Goal: Information Seeking & Learning: Learn about a topic

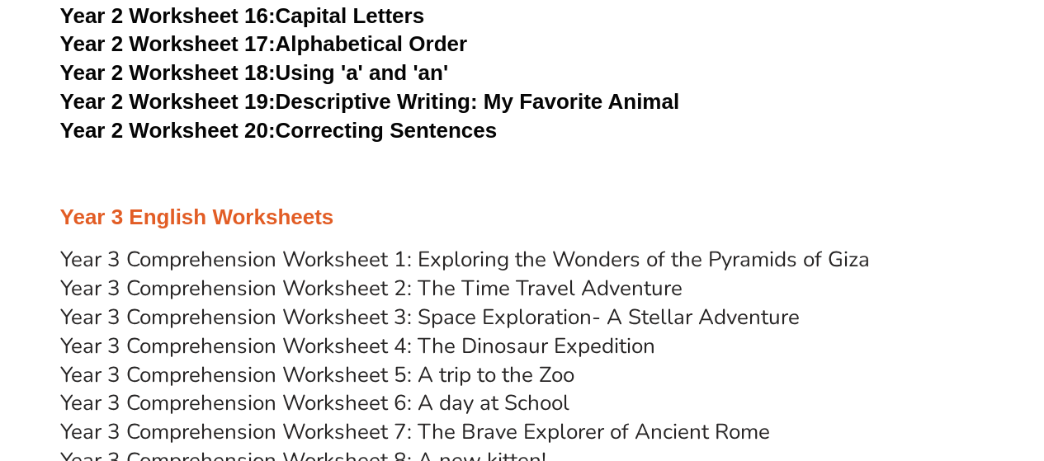
scroll to position [4431, 0]
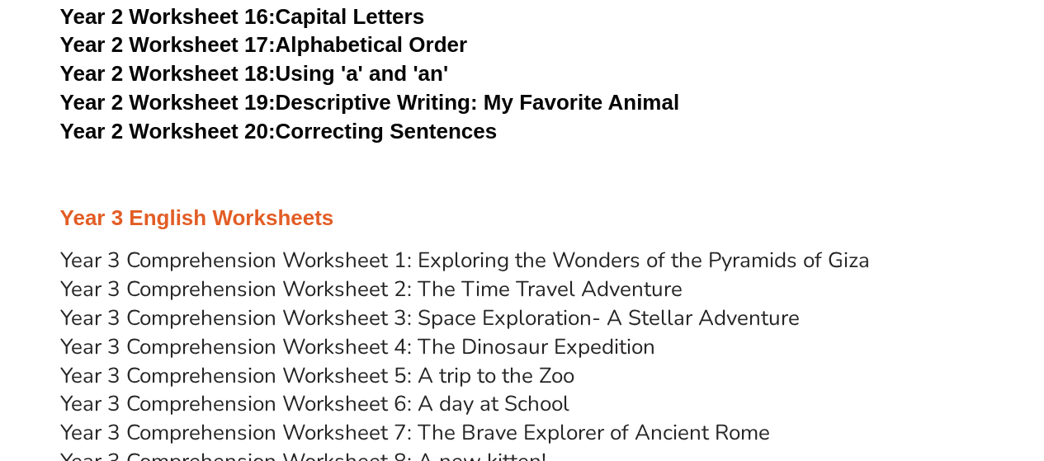
click at [597, 251] on link "Year 3 Comprehension Worksheet 1: Exploring the Wonders of the Pyramids of Giza" at bounding box center [465, 259] width 810 height 29
click at [489, 288] on link "Year 3 Comprehension Worksheet 2: The Time Travel Adventure" at bounding box center [371, 288] width 622 height 29
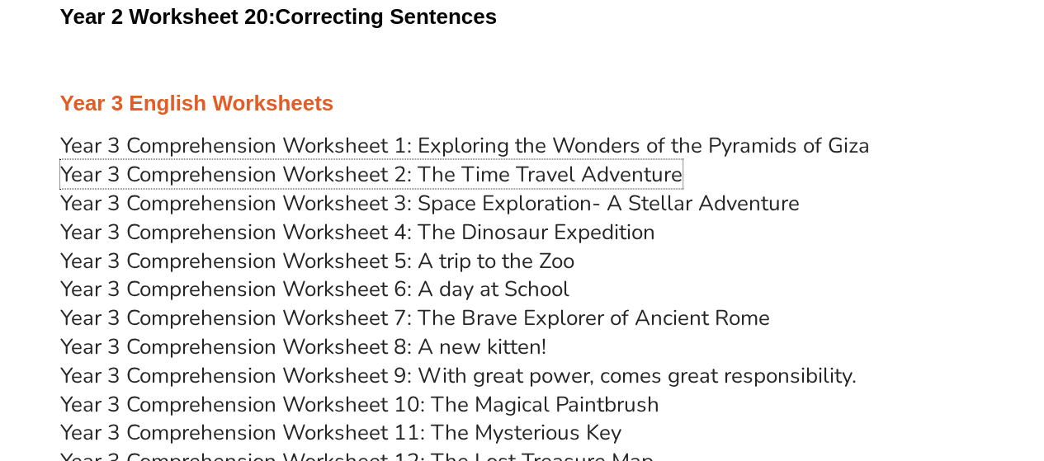
scroll to position [4547, 0]
click at [541, 201] on link "Year 3 Comprehension Worksheet 3: Space Exploration- A Stellar Adventure" at bounding box center [429, 201] width 739 height 29
click at [523, 227] on link "Year 3 Comprehension Worksheet 4: The Dinosaur Expedition" at bounding box center [357, 230] width 595 height 29
click at [507, 254] on link "Year 3 Comprehension Worksheet 5: A trip to the Zoo" at bounding box center [317, 259] width 514 height 29
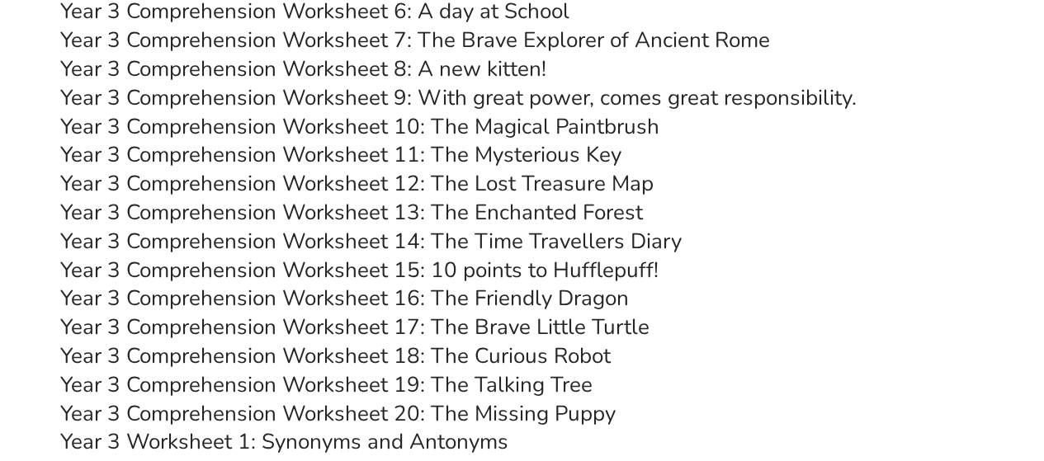
scroll to position [4821, 0]
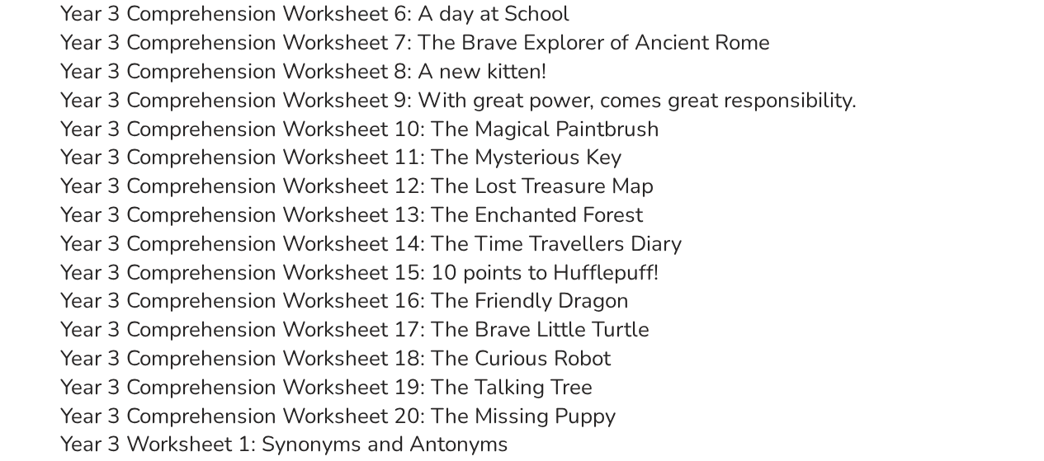
click at [336, 12] on link "Year 3 Comprehension Worksheet 6: A day at School" at bounding box center [314, 13] width 509 height 29
click at [365, 41] on link "Year 3 Comprehension Worksheet 7: The Brave Explorer of Ancient Rome" at bounding box center [415, 42] width 710 height 29
click at [477, 70] on link "Year 3 Comprehension Worksheet 8: A new kitten!" at bounding box center [303, 71] width 486 height 29
click at [434, 97] on link "Year 3 Comprehension Worksheet 9: With great power, comes great responsibility." at bounding box center [458, 100] width 796 height 29
click at [437, 135] on link "Year 3 Comprehension Worksheet 10: The Magical Paintbrush" at bounding box center [359, 129] width 599 height 29
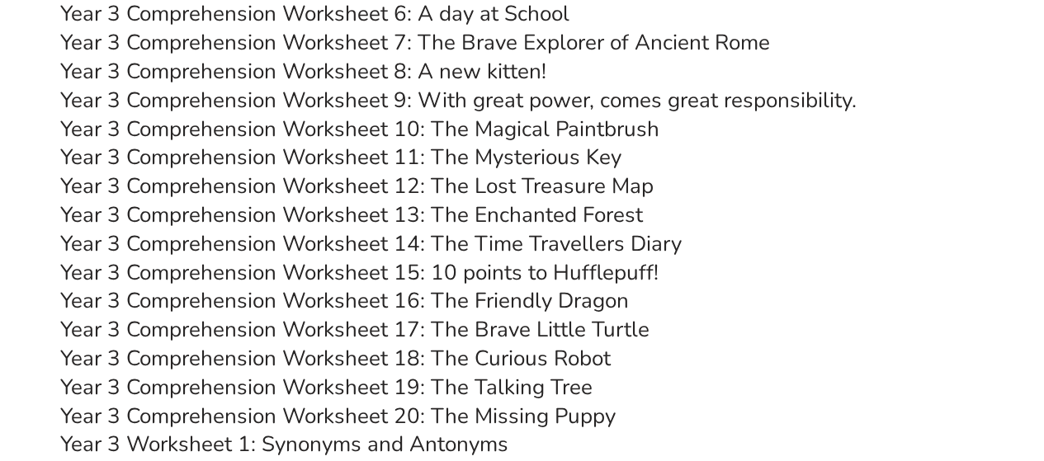
click at [461, 154] on link "Year 3 Comprehension Worksheet 11: The Mysterious Key" at bounding box center [340, 157] width 561 height 29
click at [507, 191] on link "Year 3 Comprehension Worksheet 12: The Lost Treasure Map" at bounding box center [356, 186] width 593 height 29
click at [543, 209] on link "Year 3 Comprehension Worksheet 13: The Enchanted Forest" at bounding box center [351, 215] width 583 height 29
click at [520, 248] on link "Year 3 Comprehension Worksheet 14: The Time Travellers Diary" at bounding box center [370, 243] width 621 height 29
click at [474, 271] on link "Year 3 Comprehension Worksheet 15: 10 points to Hufflepuff!" at bounding box center [359, 272] width 598 height 29
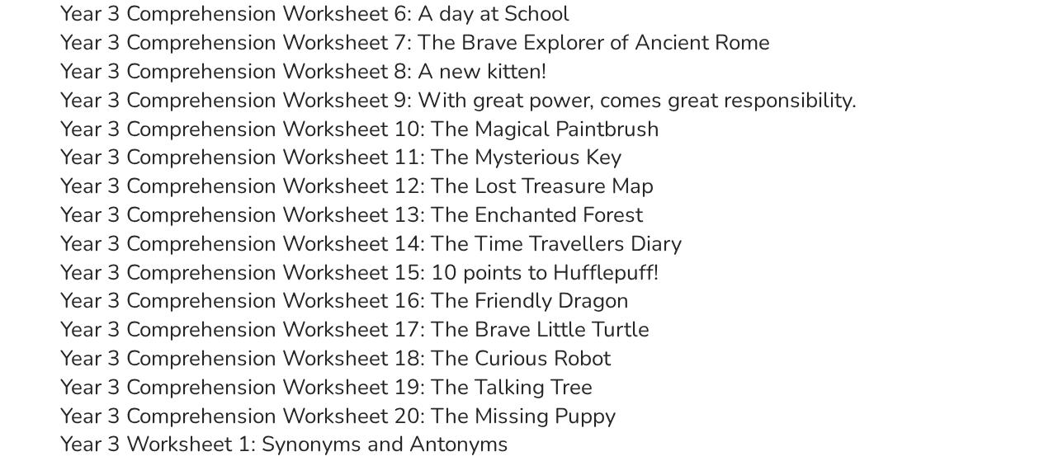
click at [474, 299] on link "Year 3 Comprehension Worksheet 16: The Friendly Dragon" at bounding box center [344, 300] width 569 height 29
click at [452, 329] on link "Year 3 Comprehension Worksheet 17: The Brave Little Turtle" at bounding box center [354, 329] width 589 height 29
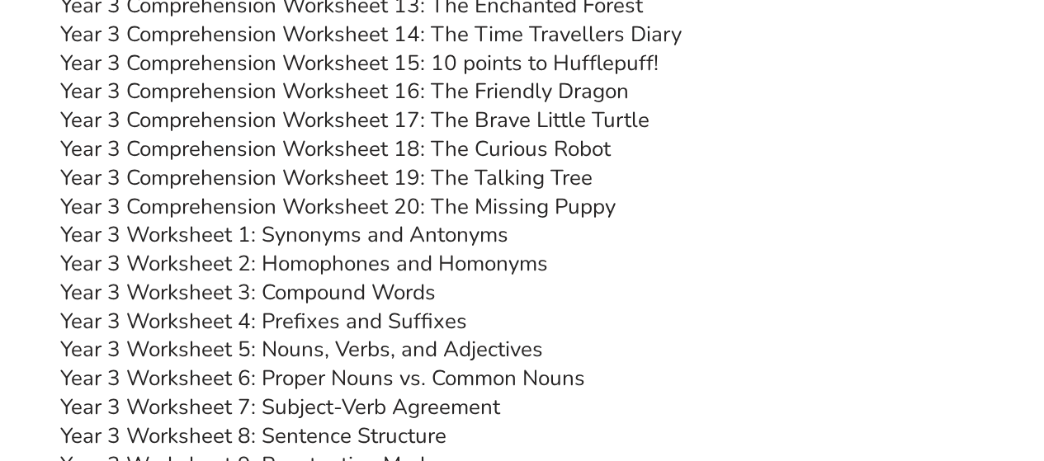
click at [502, 148] on link "Year 3 Comprehension Worksheet 18: The Curious Robot" at bounding box center [335, 149] width 550 height 29
click at [451, 175] on link "Year 3 Comprehension Worksheet 19: The Talking Tree" at bounding box center [326, 177] width 532 height 29
click at [454, 203] on link "Year 3 Comprehension Worksheet 20: The Missing Puppy" at bounding box center [337, 206] width 555 height 29
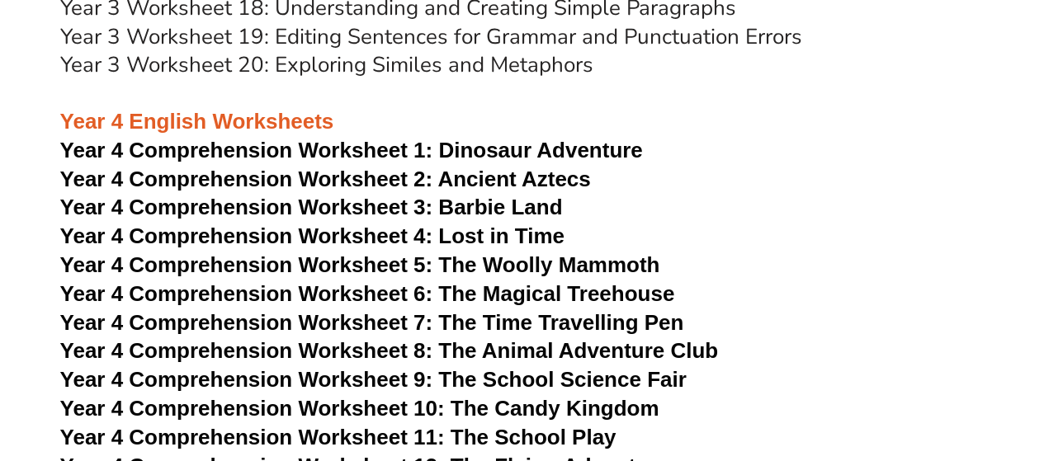
scroll to position [5745, 0]
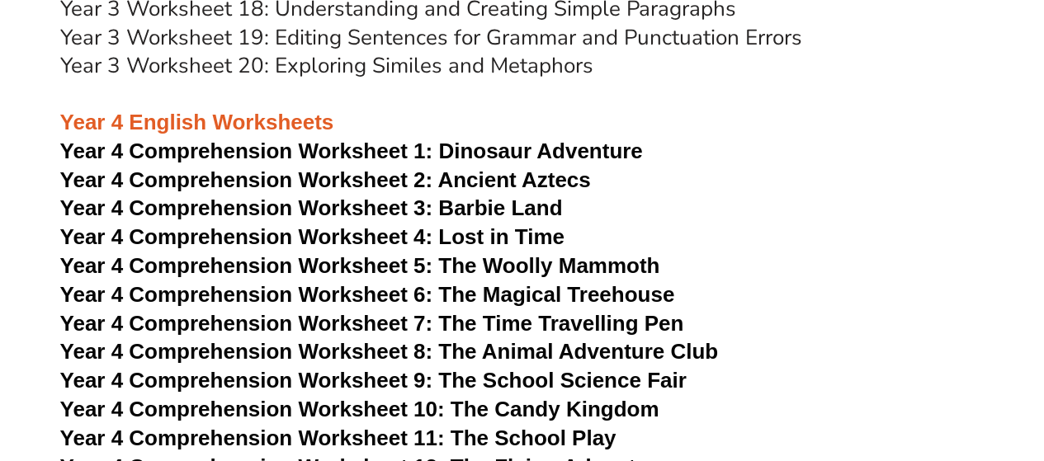
click at [459, 154] on span "Dinosaur Adventure" at bounding box center [540, 151] width 204 height 25
click at [458, 179] on span "Year 4 Comprehension Worksheet 2: Ancient Aztecs" at bounding box center [325, 180] width 531 height 25
click at [473, 210] on span "Year 4 Comprehension Worksheet 3: Barbie Land" at bounding box center [311, 208] width 503 height 25
click at [452, 238] on span "Year 4 Comprehension Worksheet 4: Lost in Time" at bounding box center [312, 236] width 504 height 25
drag, startPoint x: 527, startPoint y: 263, endPoint x: 463, endPoint y: 271, distance: 64.8
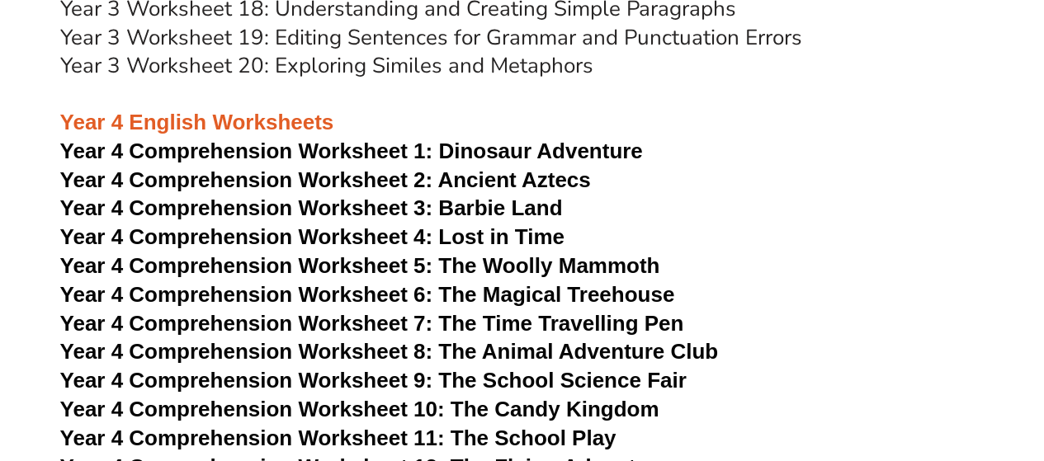
click at [463, 271] on span "Year 4 Comprehension Worksheet 5: The Woolly Mammoth" at bounding box center [360, 265] width 600 height 25
drag, startPoint x: 510, startPoint y: 290, endPoint x: 501, endPoint y: 300, distance: 13.4
click at [501, 300] on span "Year 4 Comprehension Worksheet 6: The Magical Treehouse" at bounding box center [367, 294] width 615 height 25
click at [510, 323] on span "Year 4 Comprehension Worksheet 7: The Time Travelling Pen" at bounding box center [372, 323] width 624 height 25
click at [533, 352] on span "Year 4 Comprehension Worksheet 8: The Animal Adventure Club" at bounding box center [389, 351] width 659 height 25
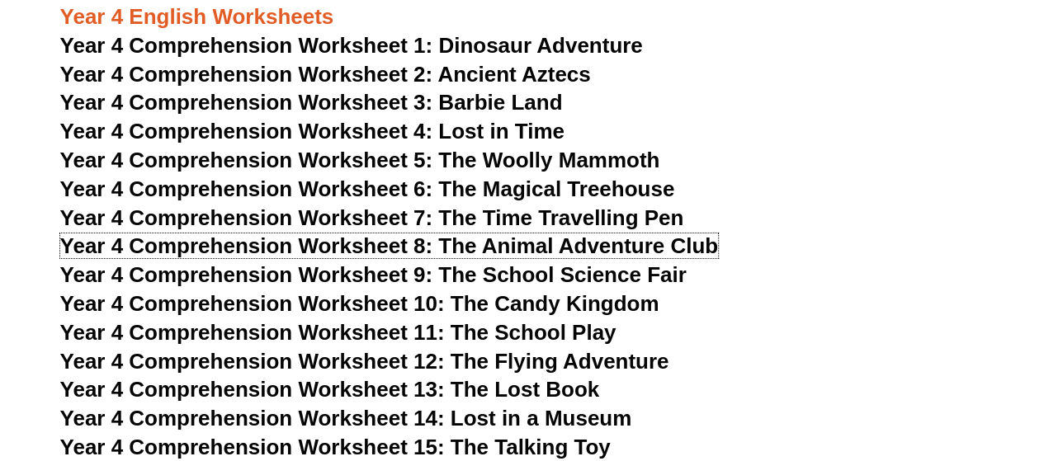
scroll to position [5870, 0]
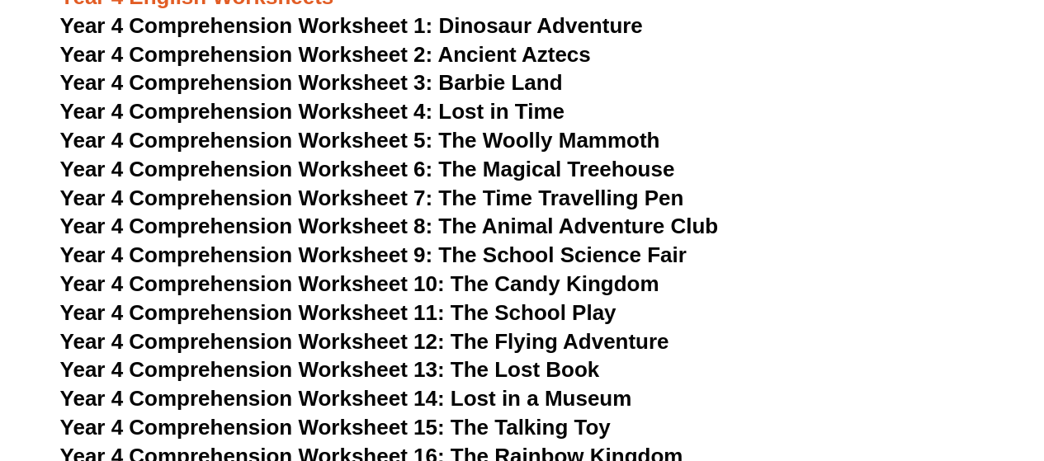
click at [498, 257] on span "Year 4 Comprehension Worksheet 9: The School Science Fair" at bounding box center [373, 255] width 626 height 25
click at [515, 281] on span "Year 4 Comprehension Worksheet 10: The Candy Kingdom" at bounding box center [359, 283] width 599 height 25
click at [543, 309] on span "Year 4 Comprehension Worksheet 11: The School Play" at bounding box center [338, 312] width 556 height 25
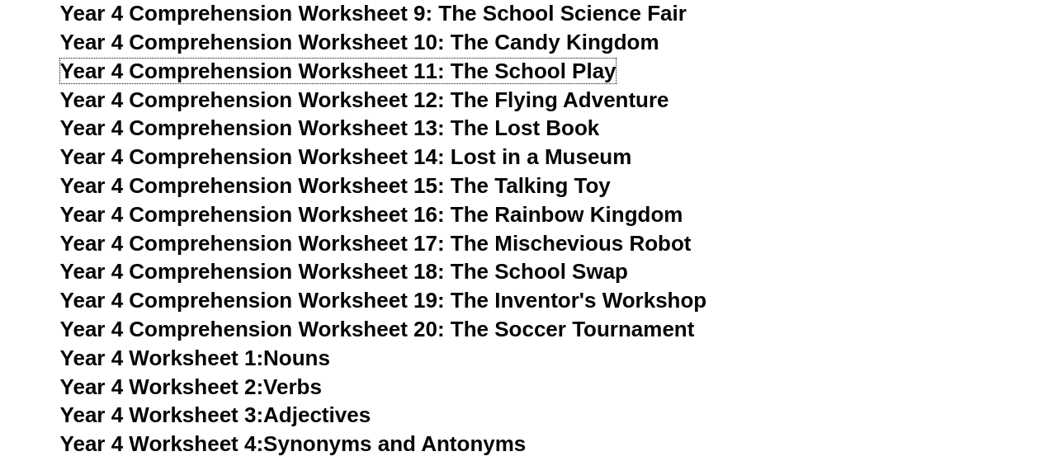
scroll to position [6113, 0]
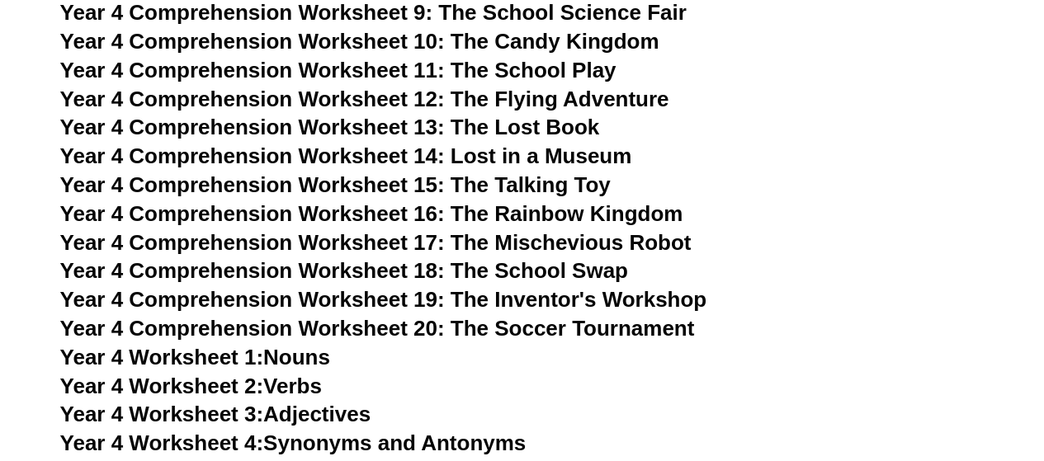
click at [556, 97] on span "Year 4 Comprehension Worksheet 12: The Flying Adventure" at bounding box center [364, 99] width 609 height 25
click at [462, 126] on span "Year 4 Comprehension Worksheet 13: The Lost Book" at bounding box center [330, 127] width 540 height 25
click at [505, 157] on span "Year 4 Comprehension Worksheet 14: Lost in a Museum" at bounding box center [346, 156] width 572 height 25
click at [526, 182] on span "Year 4 Comprehension Worksheet 15: The Talking Toy" at bounding box center [335, 184] width 550 height 25
click at [468, 215] on span "Year 4 Comprehension Worksheet 16: The Rainbow Kingdom" at bounding box center [371, 213] width 623 height 25
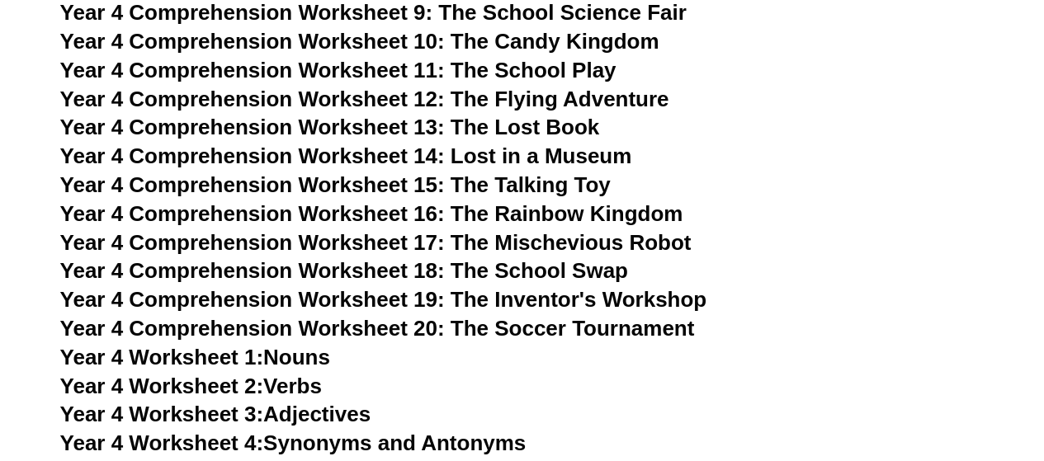
click at [614, 238] on span "Year 4 Comprehension Worksheet 17: The Mischevious Robot" at bounding box center [375, 242] width 631 height 25
click at [538, 267] on span "Year 4 Comprehension Worksheet 18: The School Swap" at bounding box center [344, 270] width 568 height 25
click at [553, 300] on span "Year 4 Comprehension Worksheet 19: The Inventor's Workshop" at bounding box center [383, 299] width 647 height 25
click at [484, 332] on span "Year 4 Comprehension Worksheet 20: The Soccer Tournament" at bounding box center [377, 328] width 635 height 25
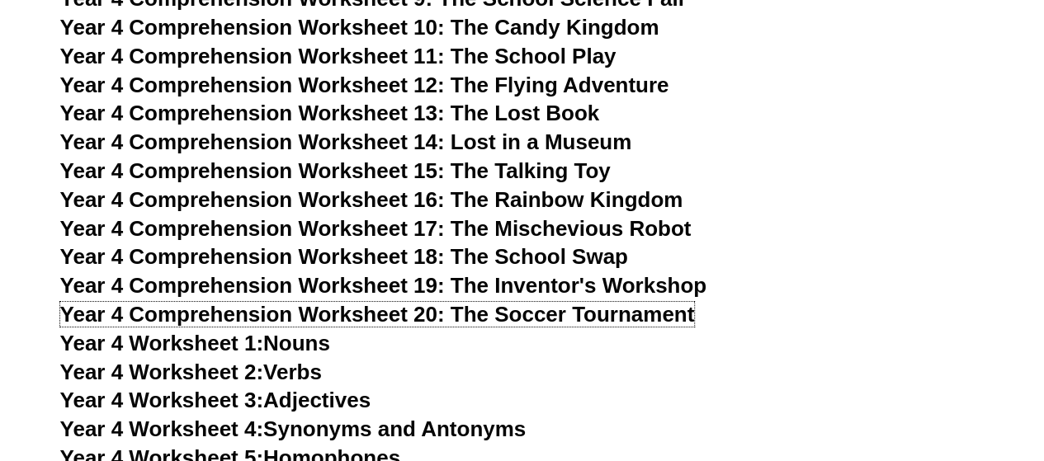
scroll to position [6128, 0]
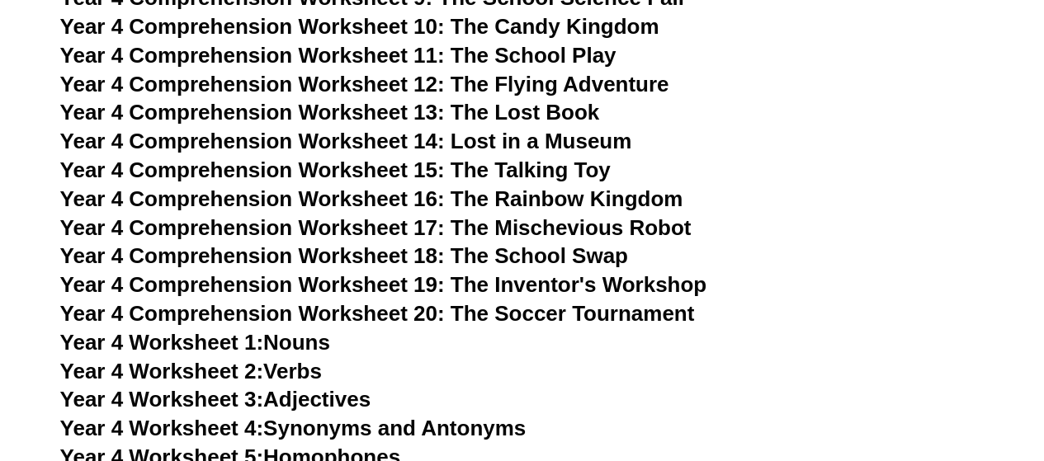
click at [316, 399] on link "Year 4 Worksheet 3: Adjectives" at bounding box center [215, 399] width 311 height 25
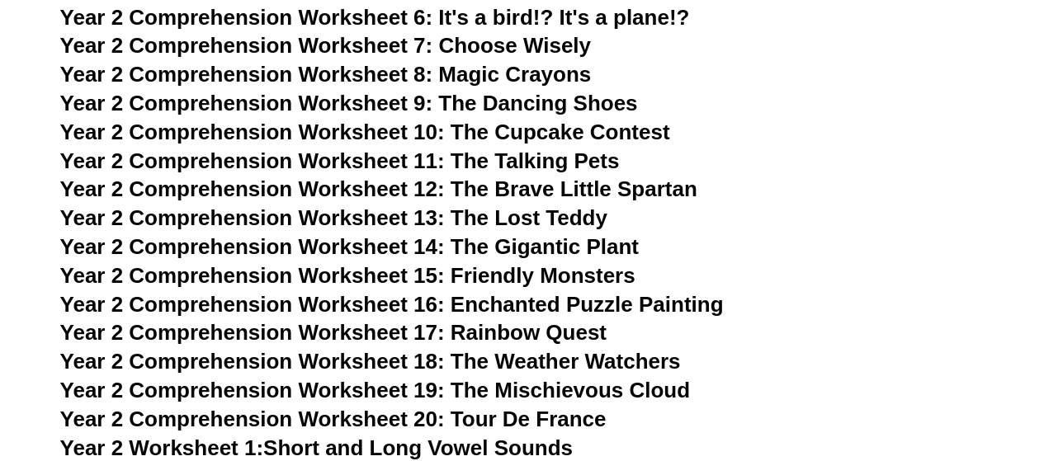
scroll to position [3238, 0]
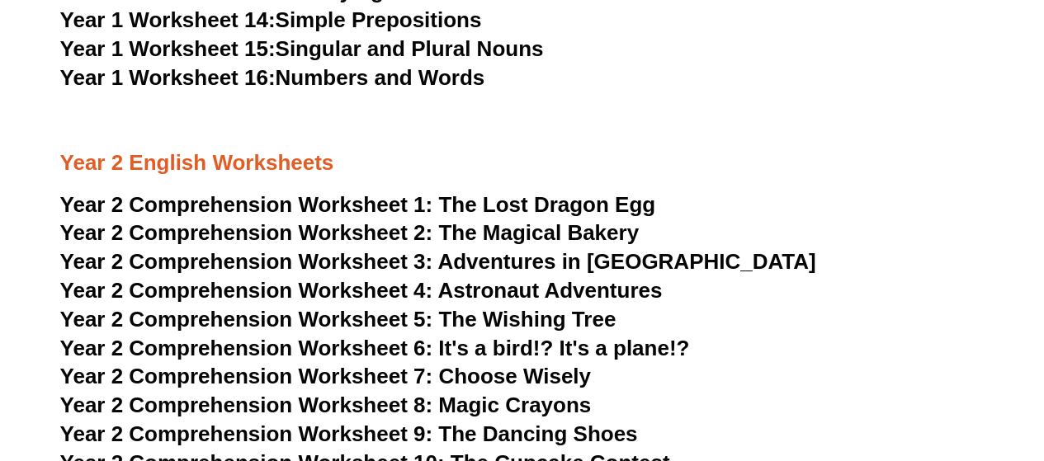
click at [502, 205] on span "The Lost Dragon Egg" at bounding box center [546, 204] width 217 height 25
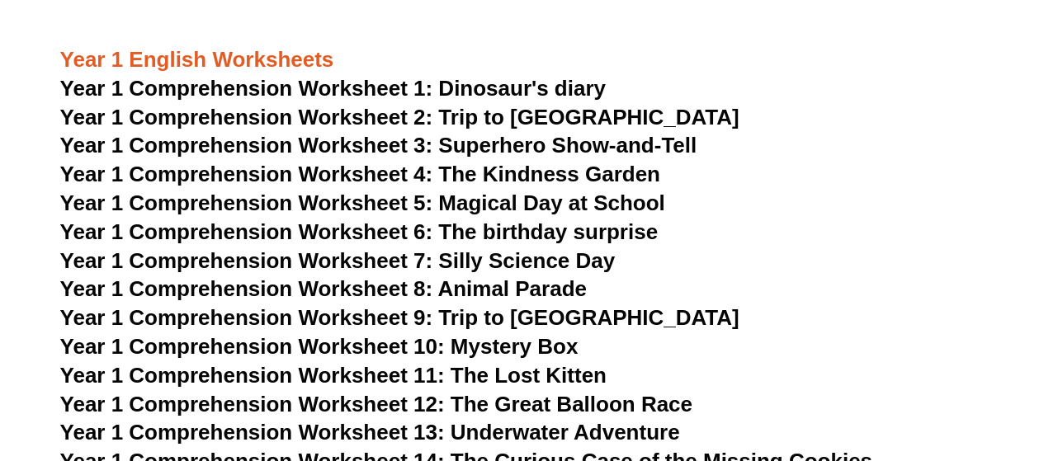
scroll to position [1764, 0]
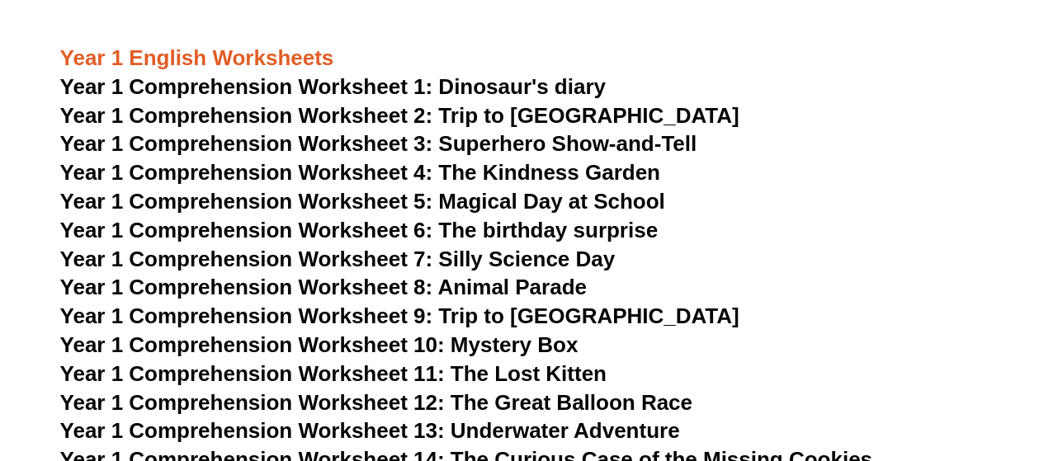
click at [493, 87] on span "Year 1 Comprehension Worksheet 1: Dinosaur's diary" at bounding box center [332, 86] width 545 height 25
click at [474, 83] on span "Year 1 Comprehension Worksheet 1: Dinosaur's diary" at bounding box center [332, 86] width 545 height 25
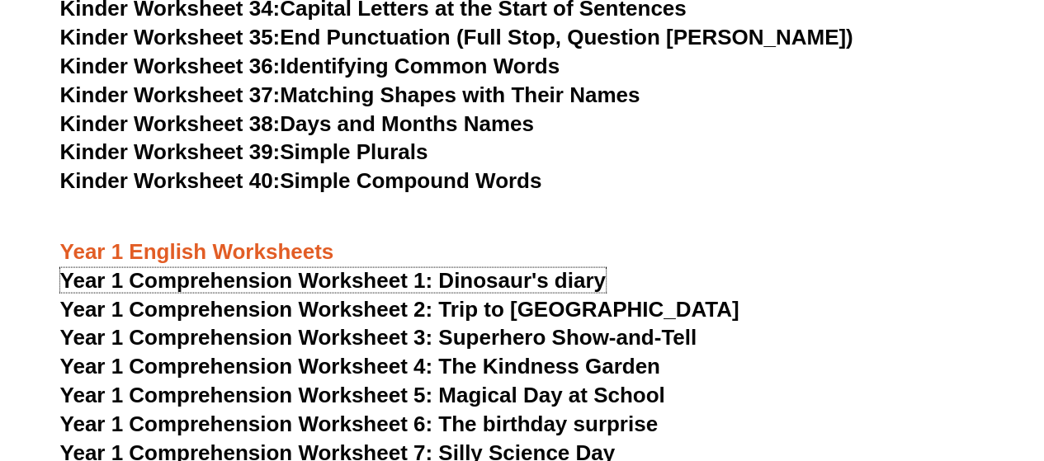
scroll to position [1574, 0]
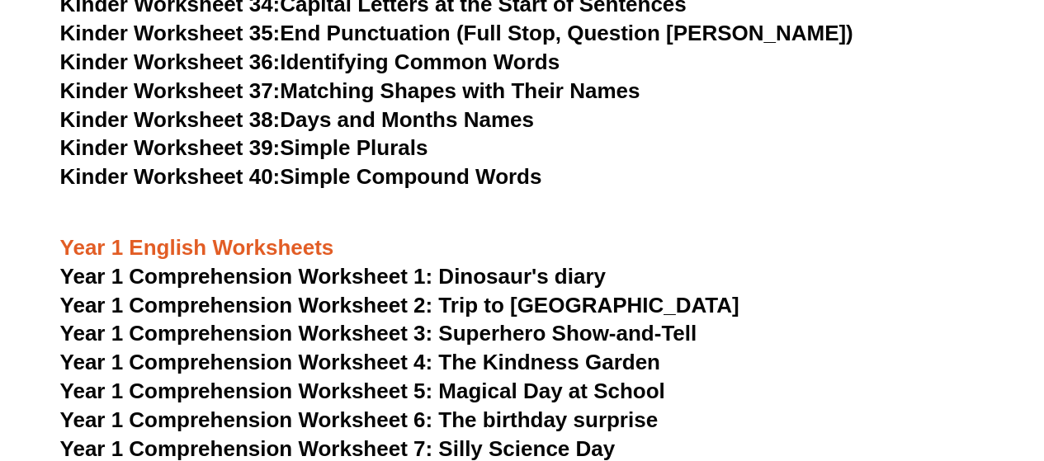
click at [330, 294] on span "Year 1 Comprehension Worksheet 2: Trip to [GEOGRAPHIC_DATA]" at bounding box center [399, 305] width 679 height 25
drag, startPoint x: 375, startPoint y: 333, endPoint x: 342, endPoint y: 331, distance: 33.9
drag, startPoint x: 342, startPoint y: 331, endPoint x: 261, endPoint y: 335, distance: 81.0
click at [261, 335] on span "Year 1 Comprehension Worksheet 3: Superhero Show-and-Tell" at bounding box center [378, 333] width 637 height 25
click at [356, 359] on span "Year 1 Comprehension Worksheet 4: The Kindness Garden" at bounding box center [360, 362] width 600 height 25
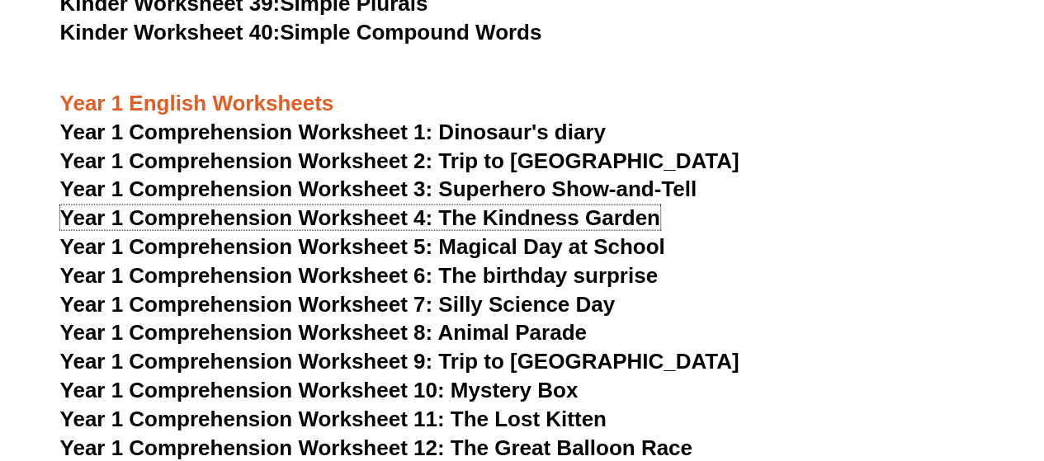
scroll to position [1718, 0]
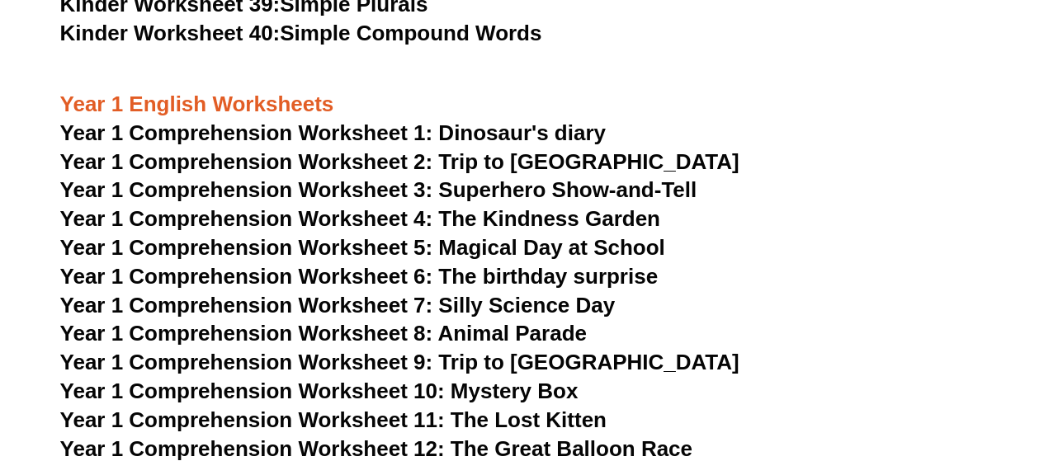
click at [335, 248] on span "Year 1 Comprehension Worksheet 5: Magical Day at School" at bounding box center [362, 247] width 605 height 25
